Goal: Transaction & Acquisition: Register for event/course

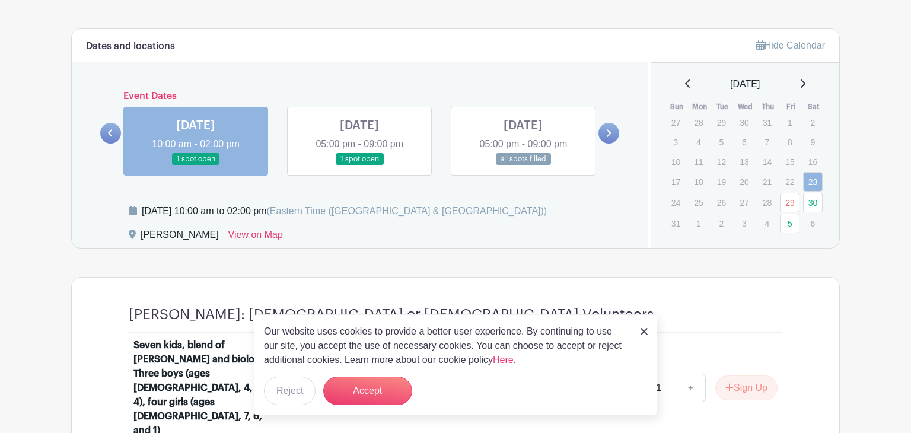
scroll to position [643, 0]
click at [296, 389] on button "Reject" at bounding box center [290, 390] width 52 height 28
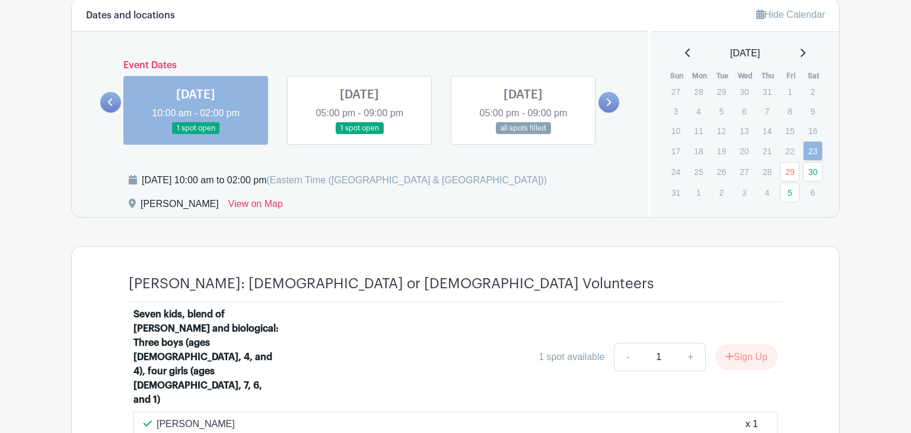
scroll to position [671, 0]
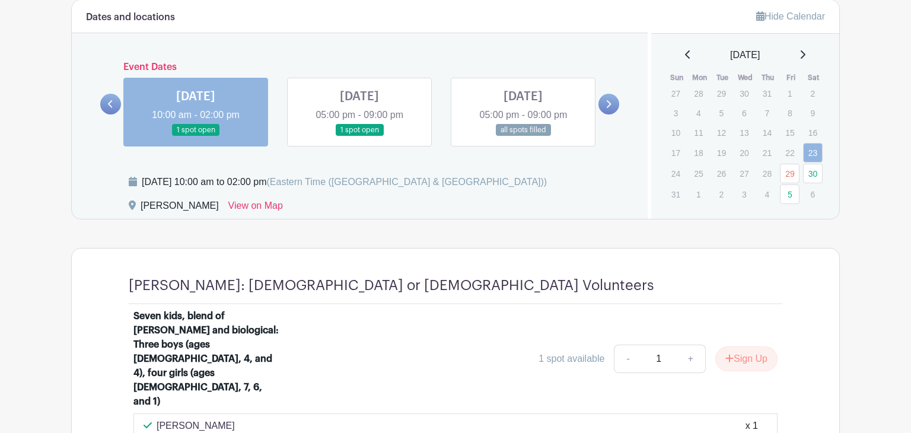
click at [359, 136] on link at bounding box center [359, 136] width 0 height 0
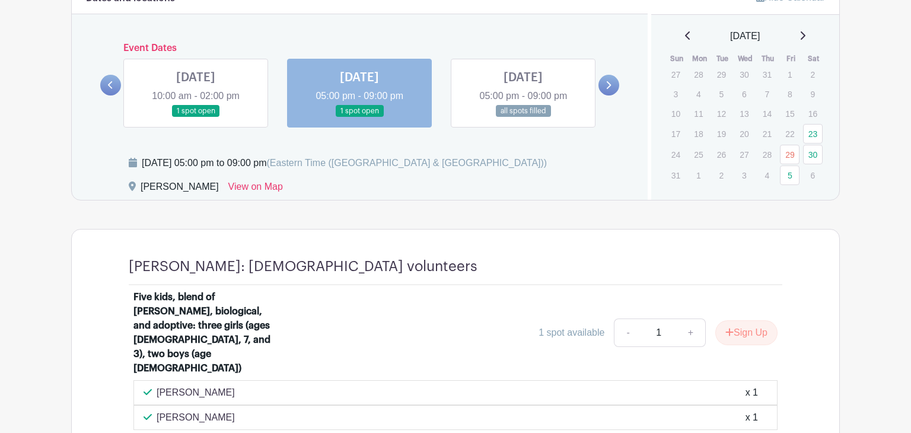
scroll to position [688, 0]
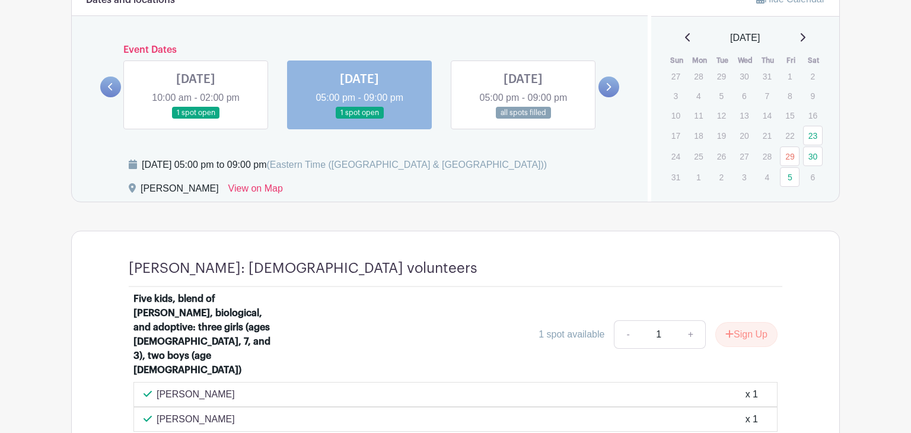
click at [523, 119] on link at bounding box center [523, 119] width 0 height 0
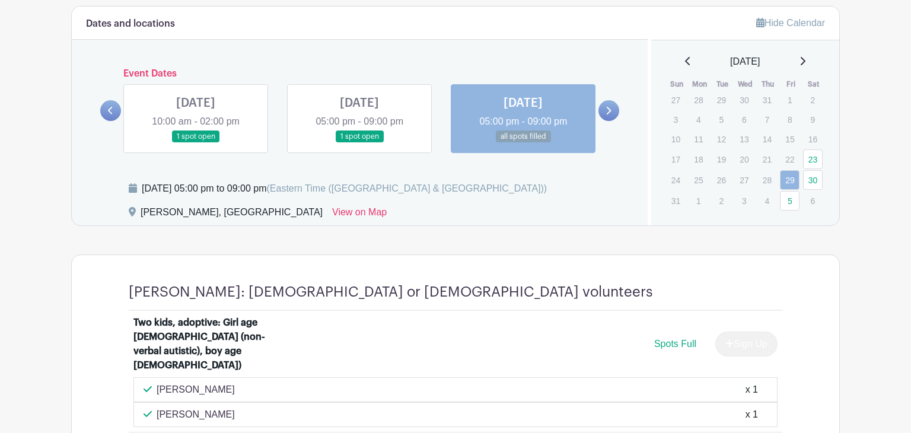
scroll to position [664, 0]
click at [812, 181] on link "30" at bounding box center [813, 181] width 20 height 20
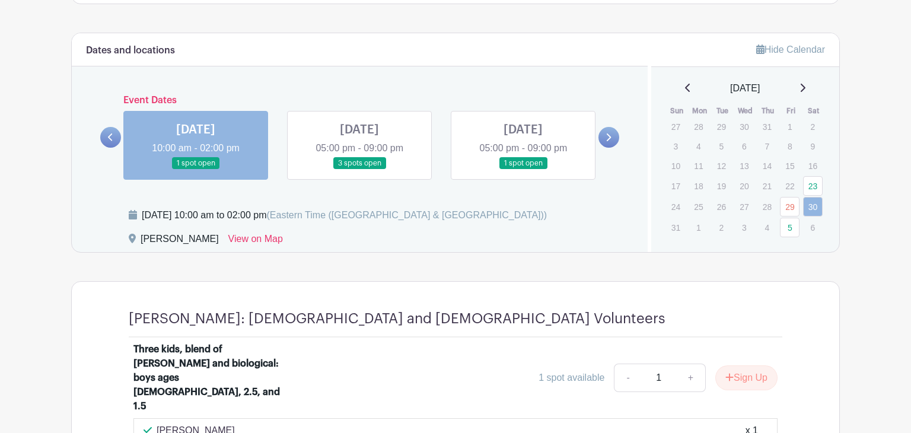
scroll to position [638, 0]
click at [788, 226] on link "5" at bounding box center [790, 227] width 20 height 20
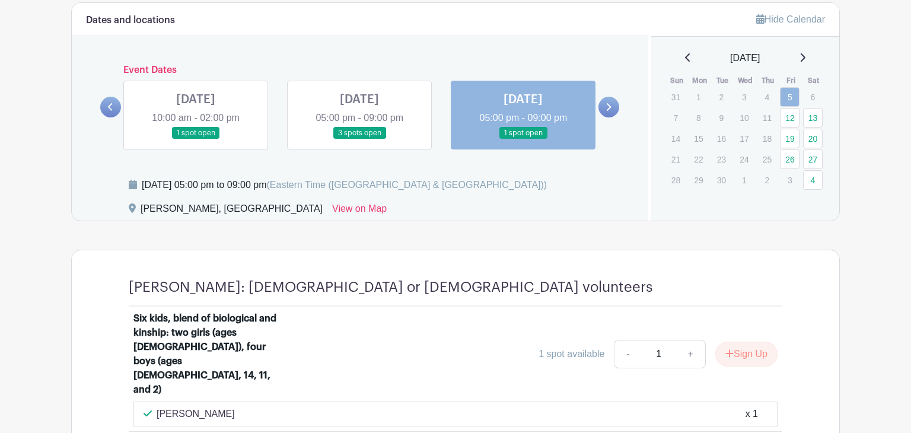
scroll to position [618, 0]
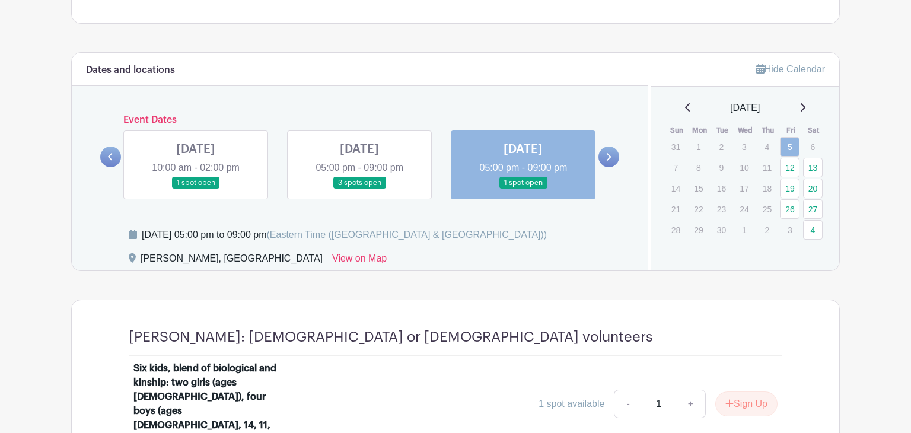
click at [805, 104] on icon at bounding box center [802, 107] width 5 height 8
click at [685, 103] on icon at bounding box center [688, 107] width 6 height 9
click at [788, 167] on link "12" at bounding box center [790, 168] width 20 height 20
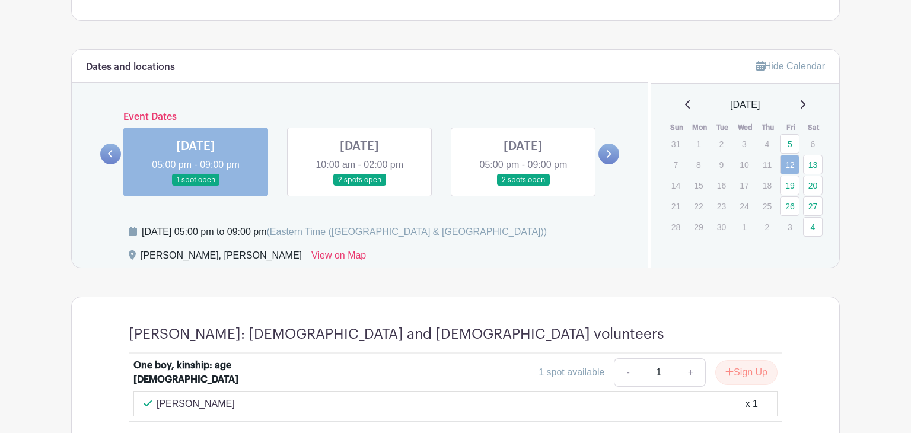
scroll to position [622, 0]
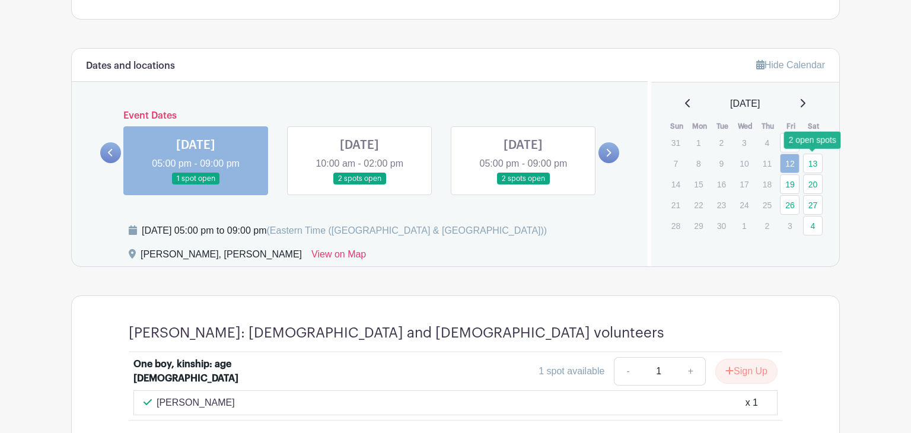
click at [813, 162] on link "13" at bounding box center [813, 164] width 20 height 20
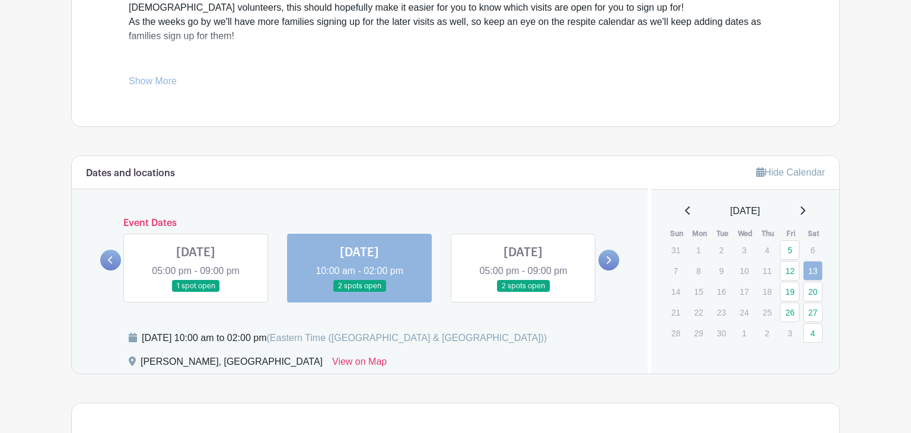
scroll to position [517, 0]
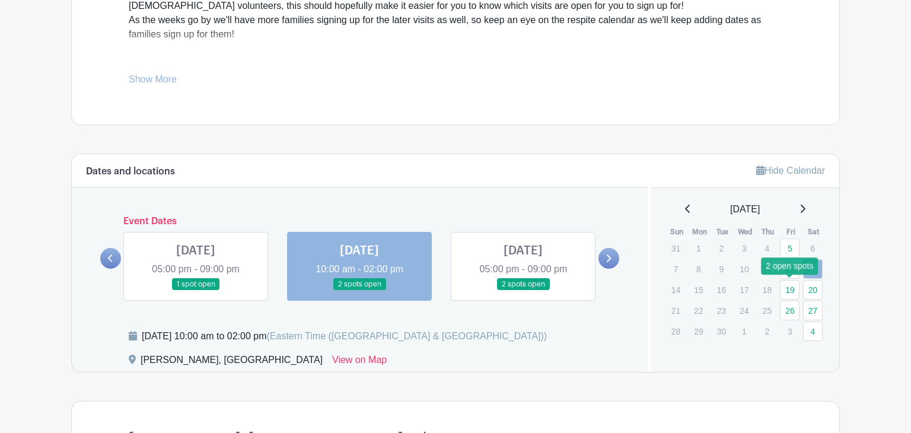
click at [789, 289] on link "19" at bounding box center [790, 290] width 20 height 20
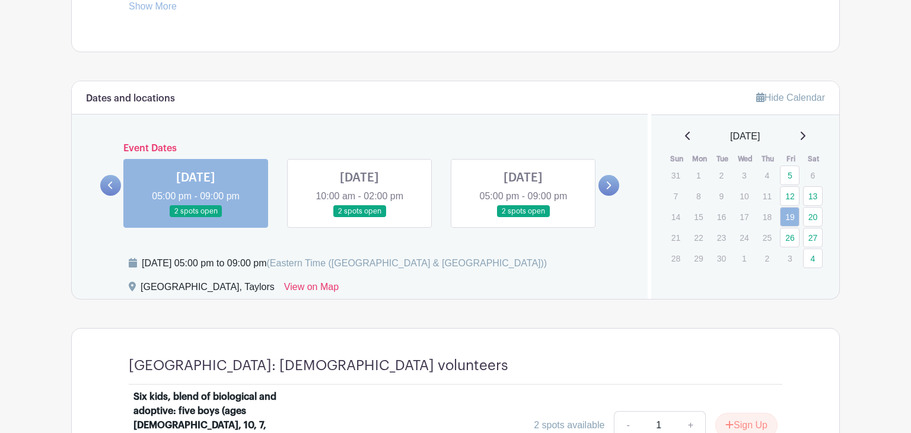
scroll to position [587, 0]
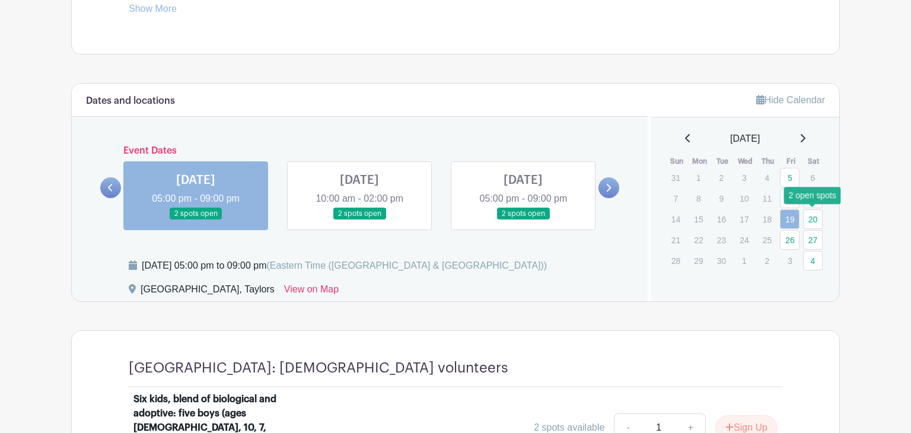
click at [813, 219] on link "20" at bounding box center [813, 219] width 20 height 20
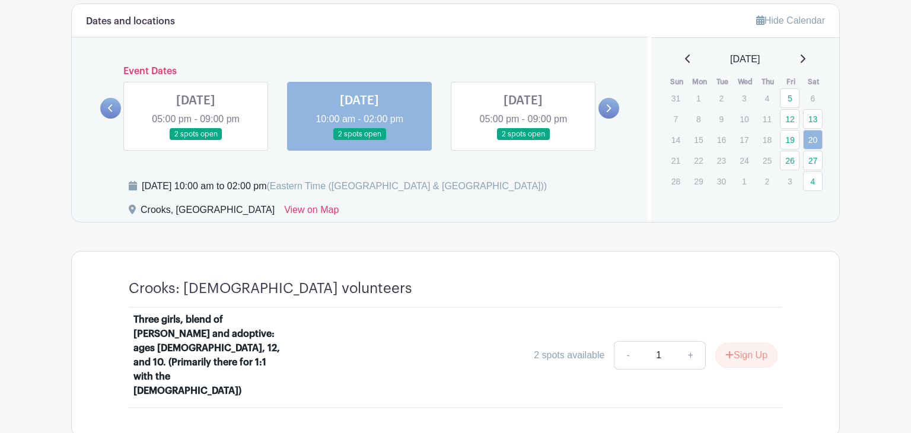
scroll to position [665, 0]
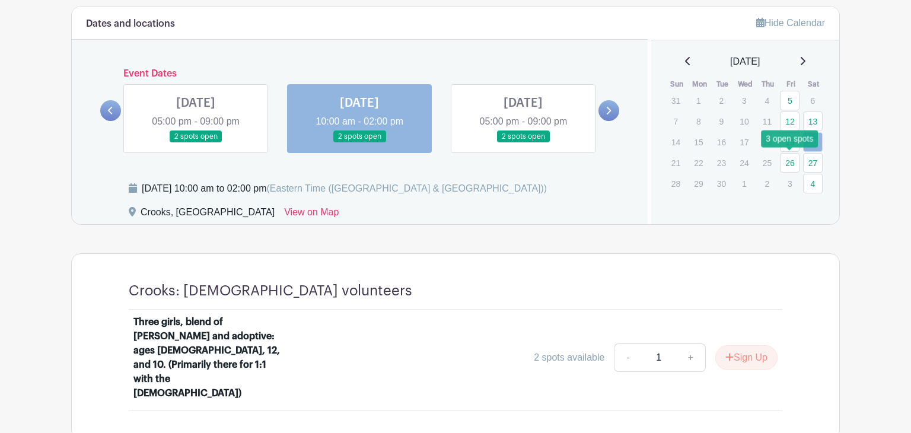
click at [793, 162] on link "26" at bounding box center [790, 163] width 20 height 20
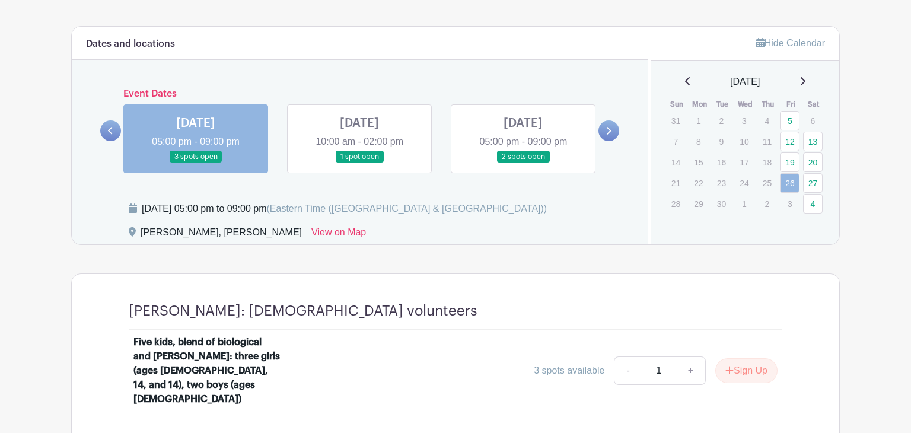
scroll to position [642, 0]
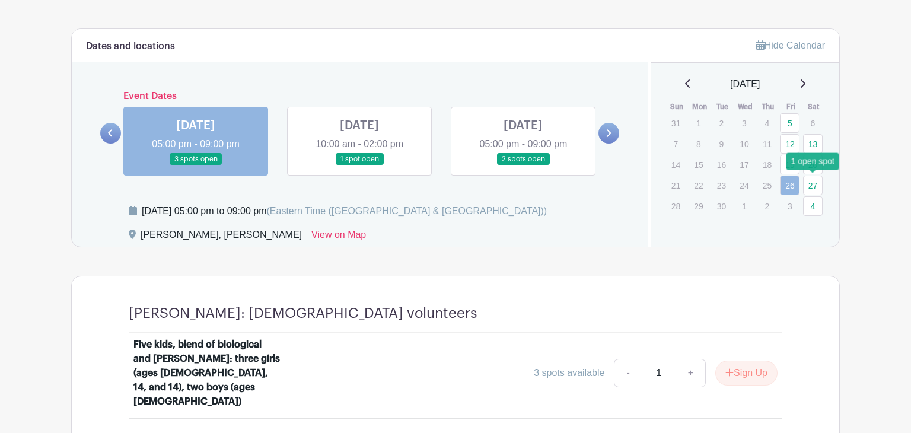
click at [813, 183] on link "27" at bounding box center [813, 185] width 20 height 20
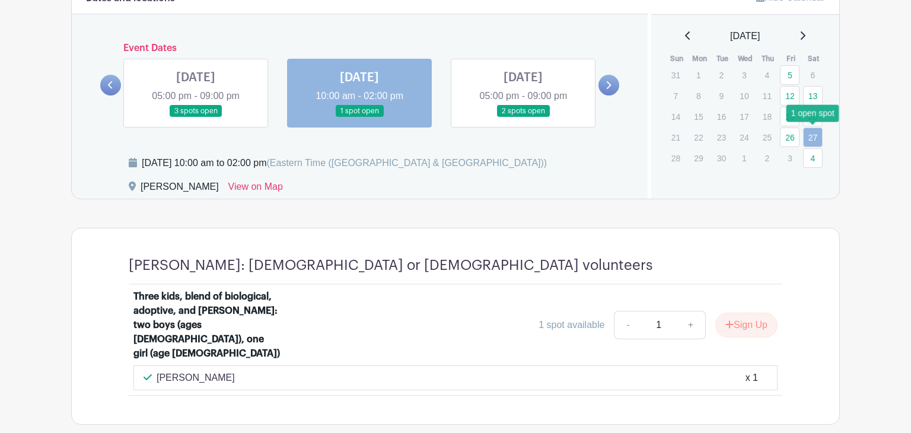
scroll to position [691, 0]
click at [812, 157] on link "4" at bounding box center [813, 158] width 20 height 20
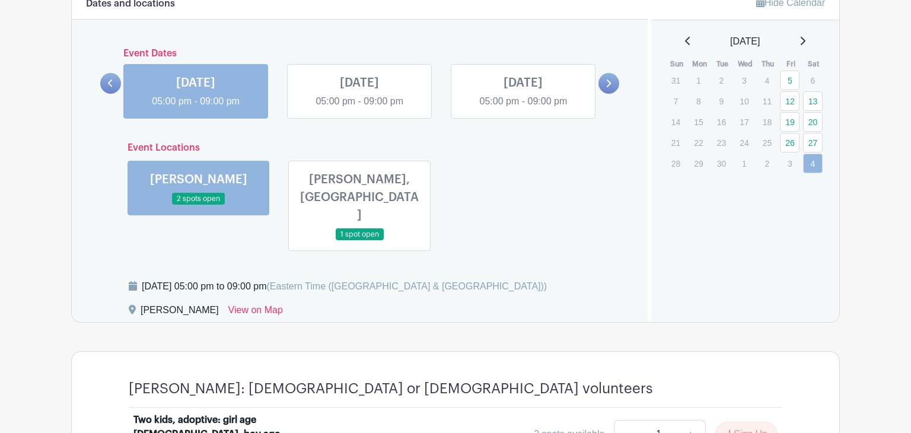
scroll to position [689, 0]
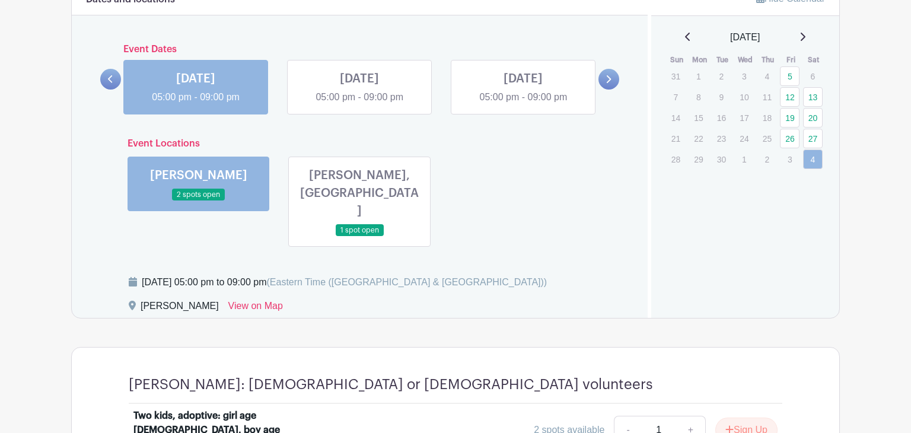
click at [359, 237] on link at bounding box center [359, 237] width 0 height 0
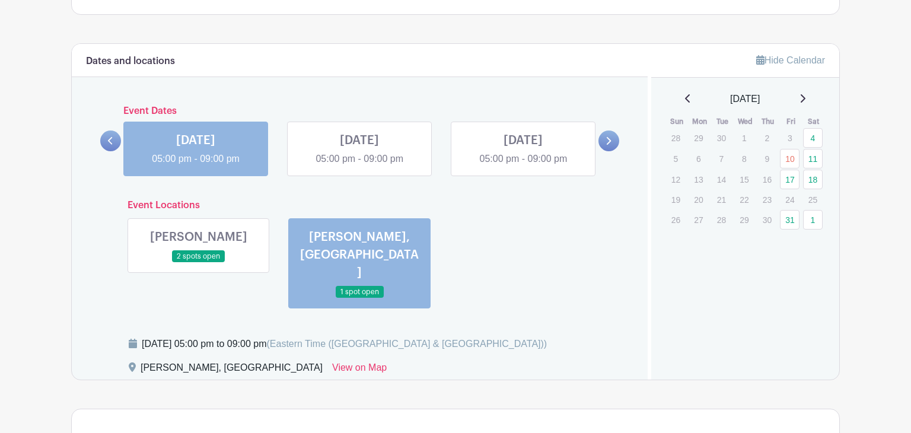
scroll to position [625, 0]
